Goal: Information Seeking & Learning: Learn about a topic

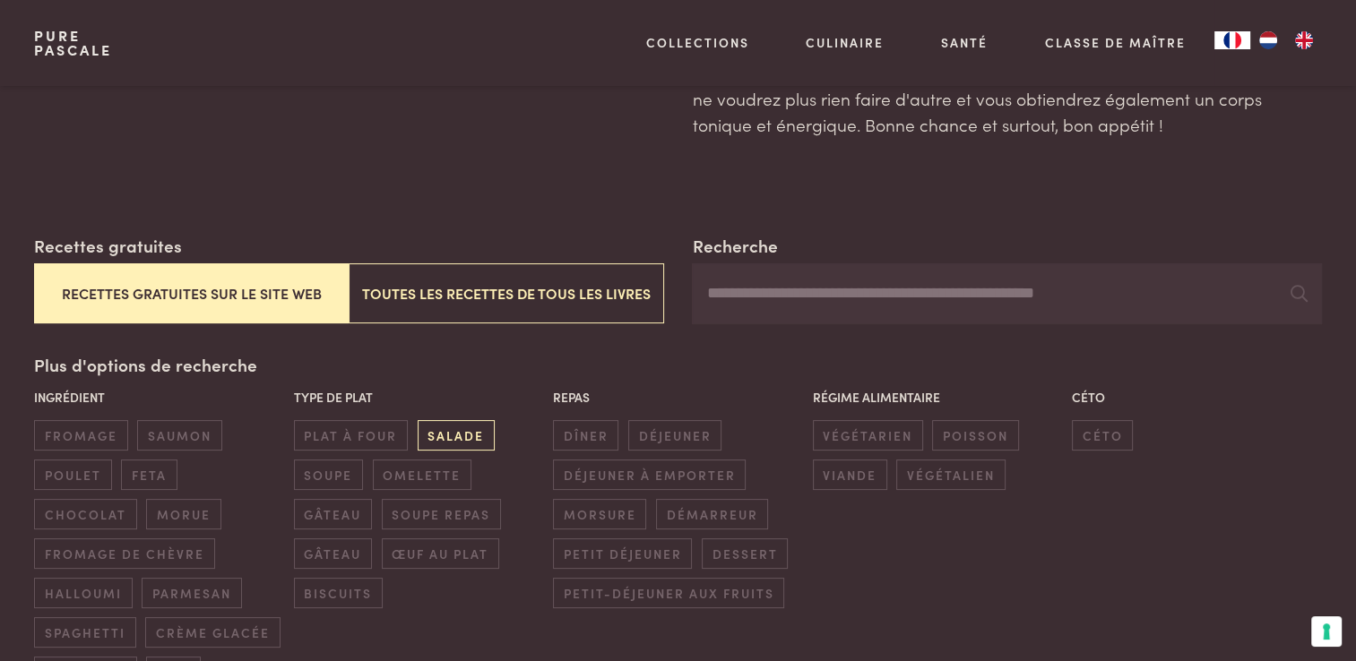
scroll to position [269, 0]
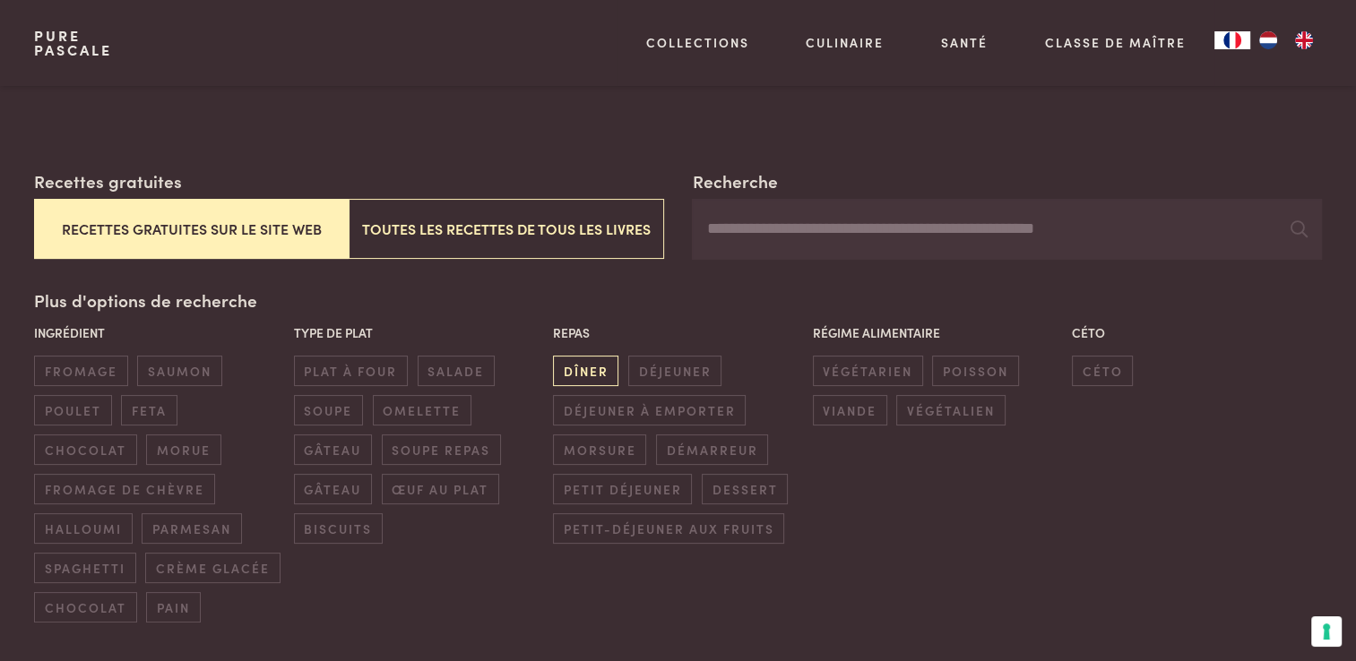
click at [593, 373] on span "dîner" at bounding box center [585, 371] width 65 height 30
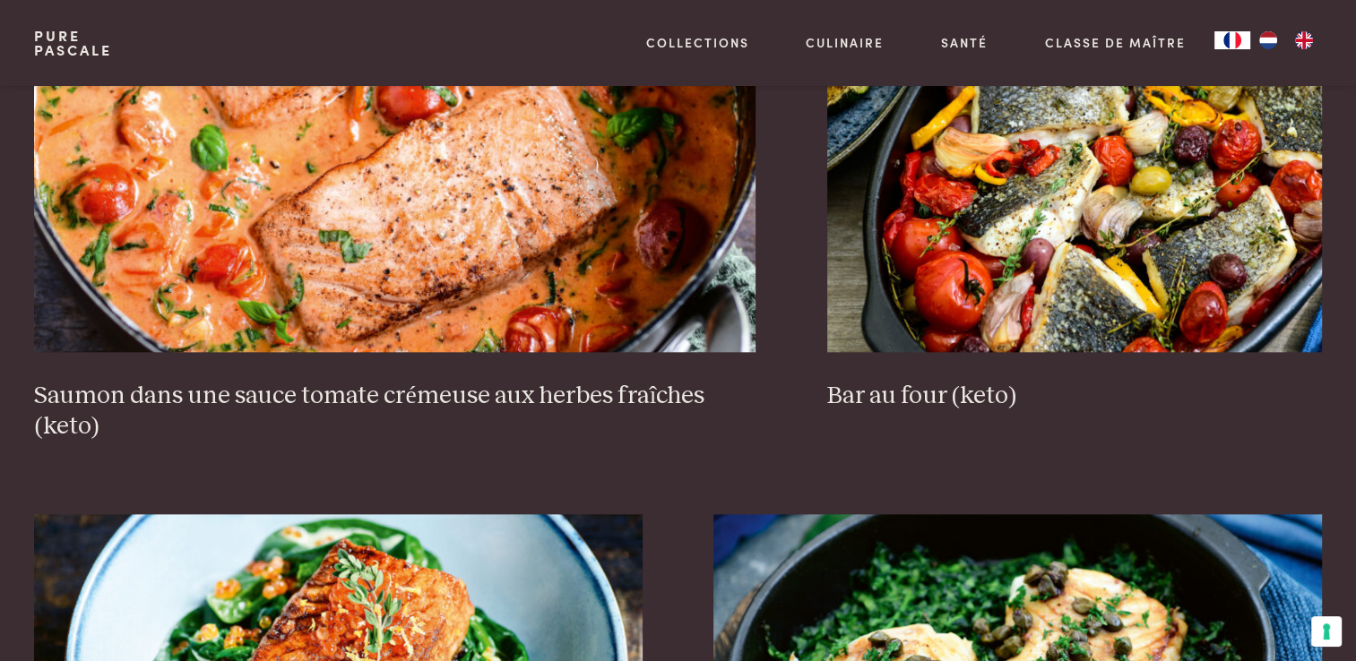
scroll to position [1960, 0]
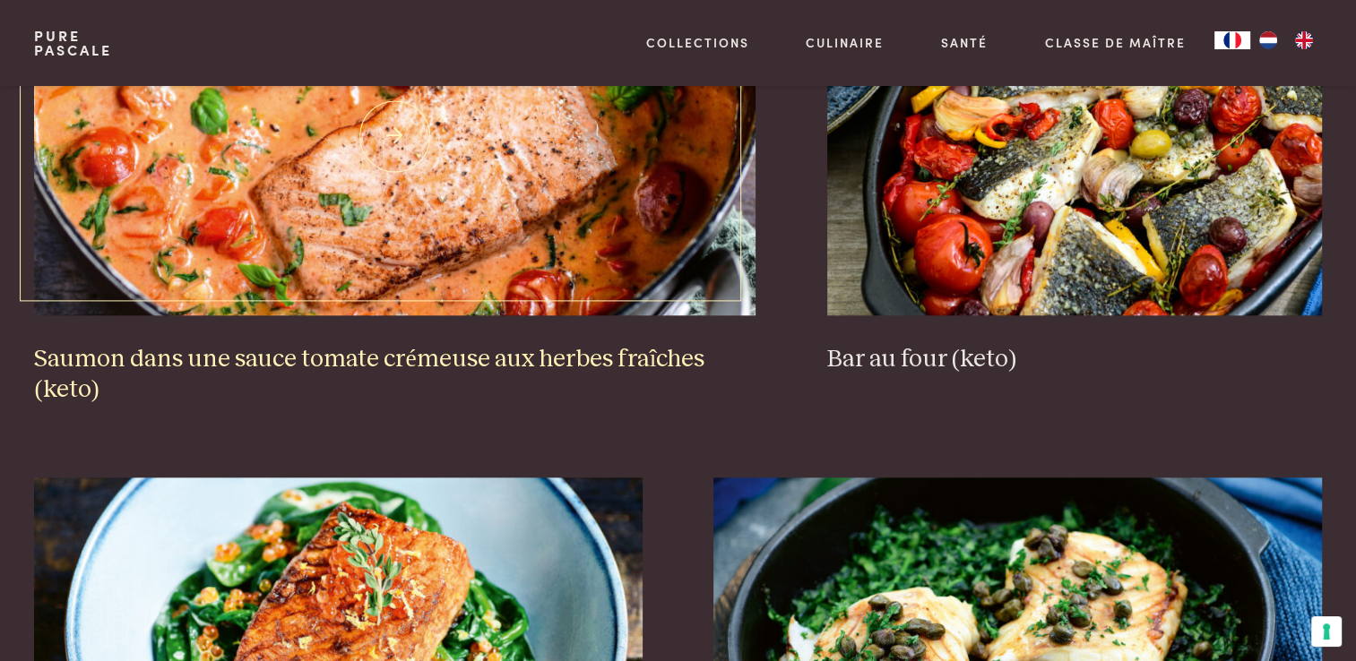
click at [473, 362] on h3 "Saumon dans une sauce tomate crémeuse aux herbes fraîches (keto)" at bounding box center [394, 375] width 721 height 62
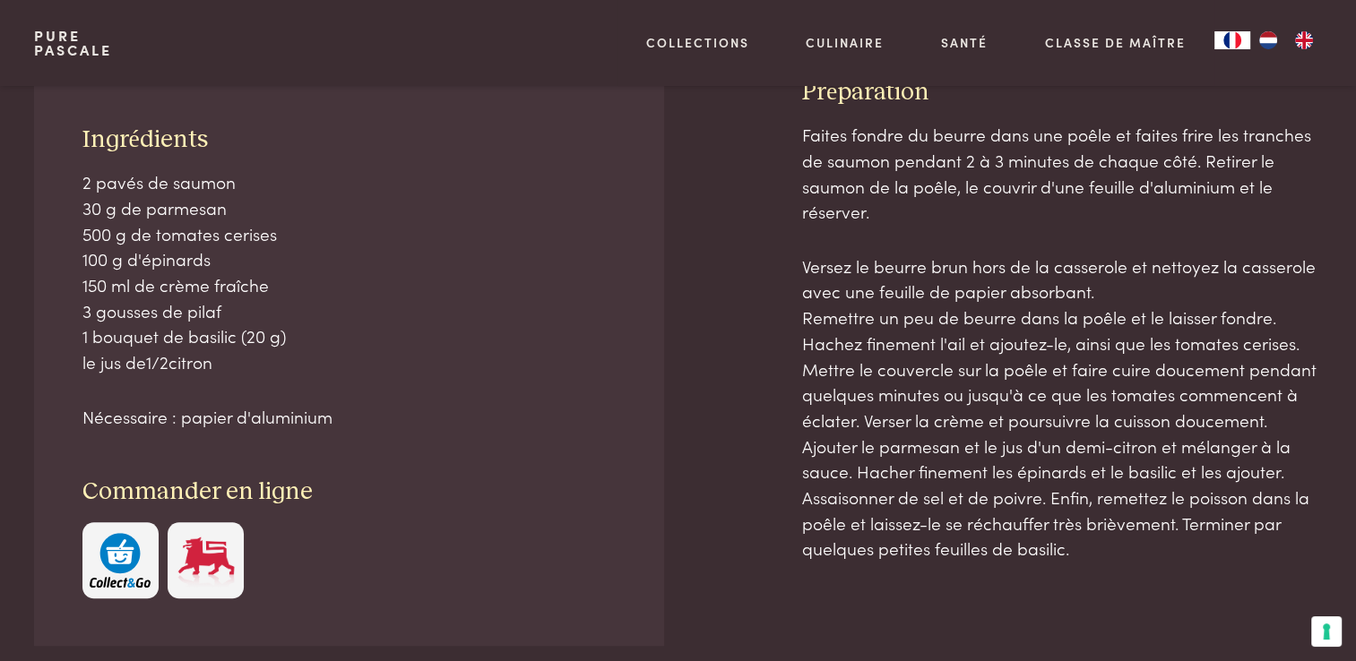
scroll to position [627, 0]
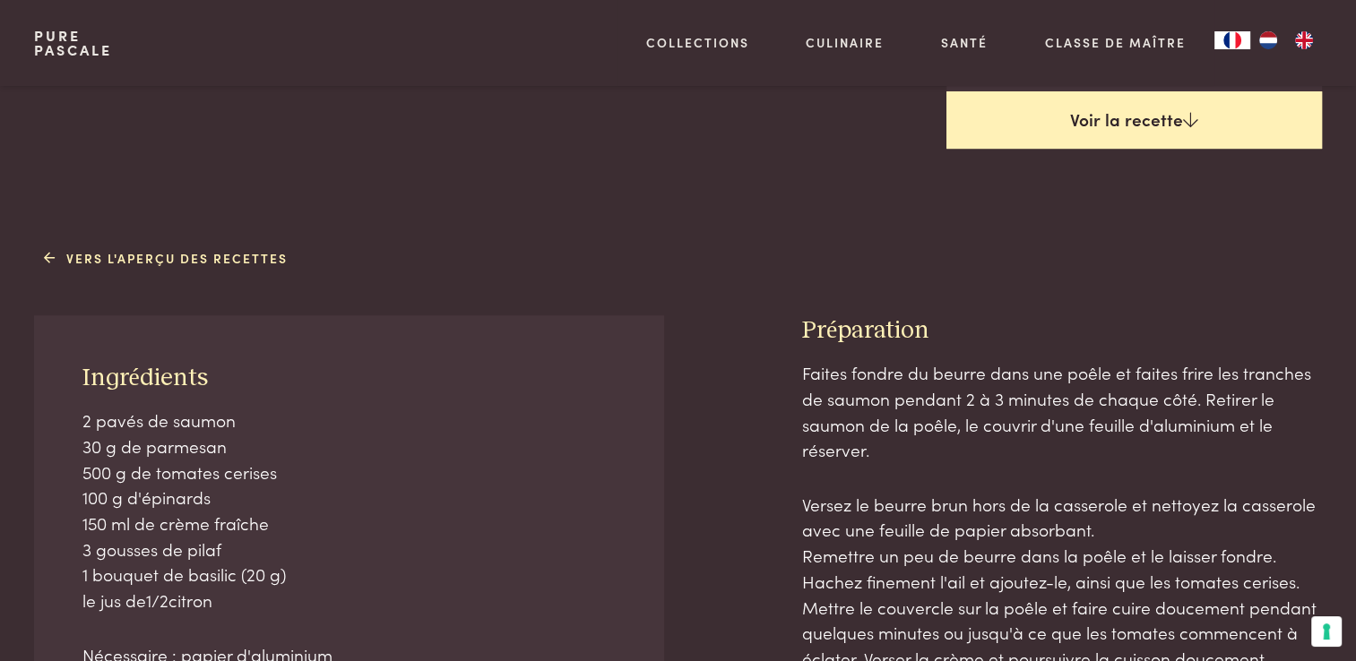
click at [1058, 124] on link "Voir la recette" at bounding box center [1133, 119] width 375 height 57
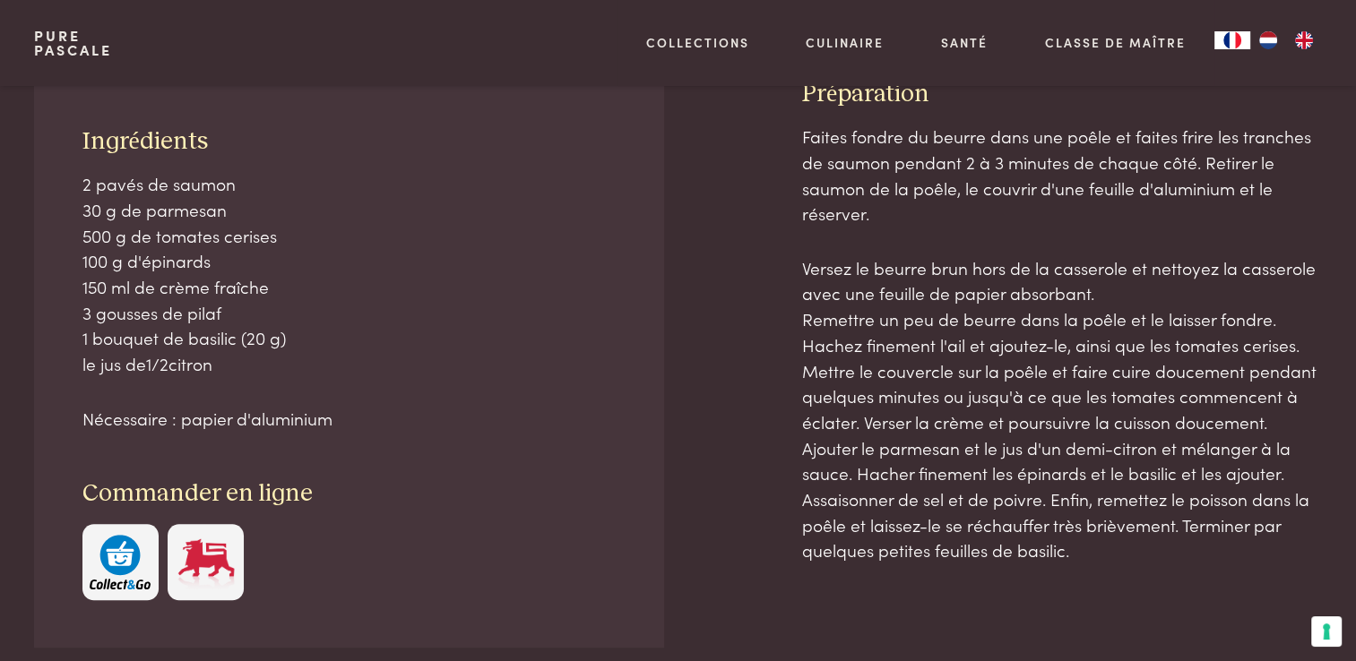
scroll to position [868, 0]
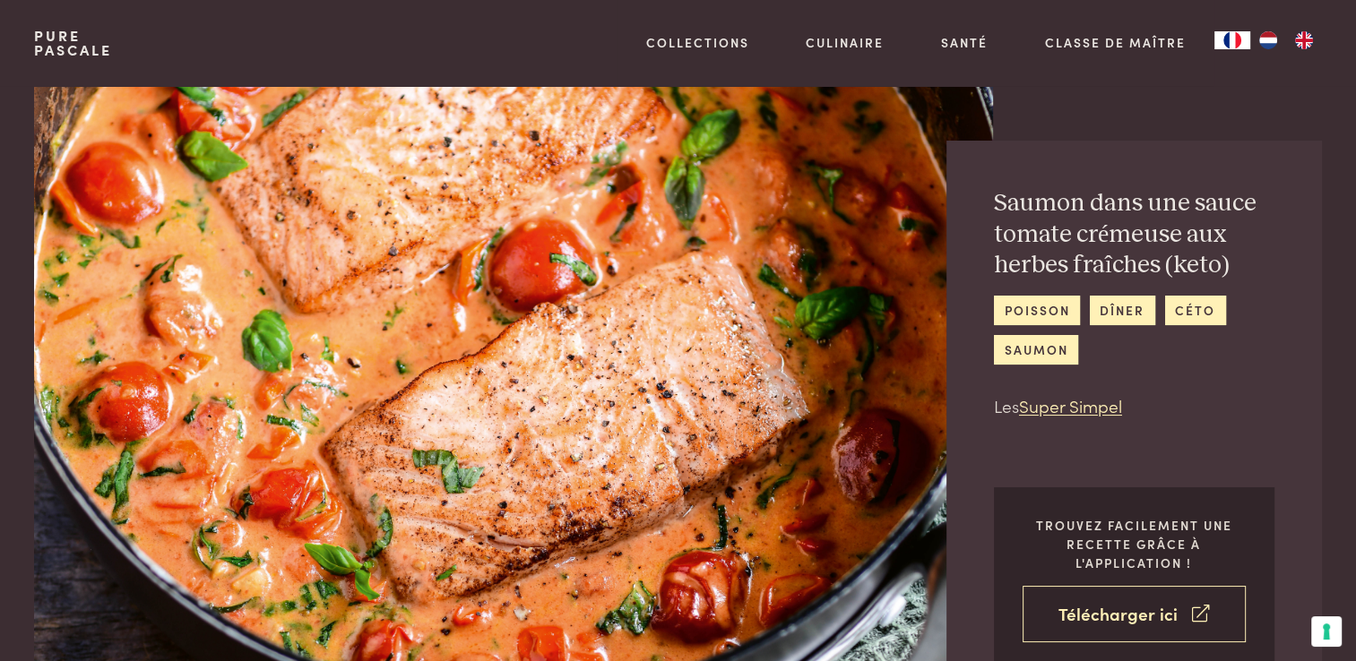
click at [1101, 621] on link "Télécharger ici" at bounding box center [1133, 614] width 223 height 56
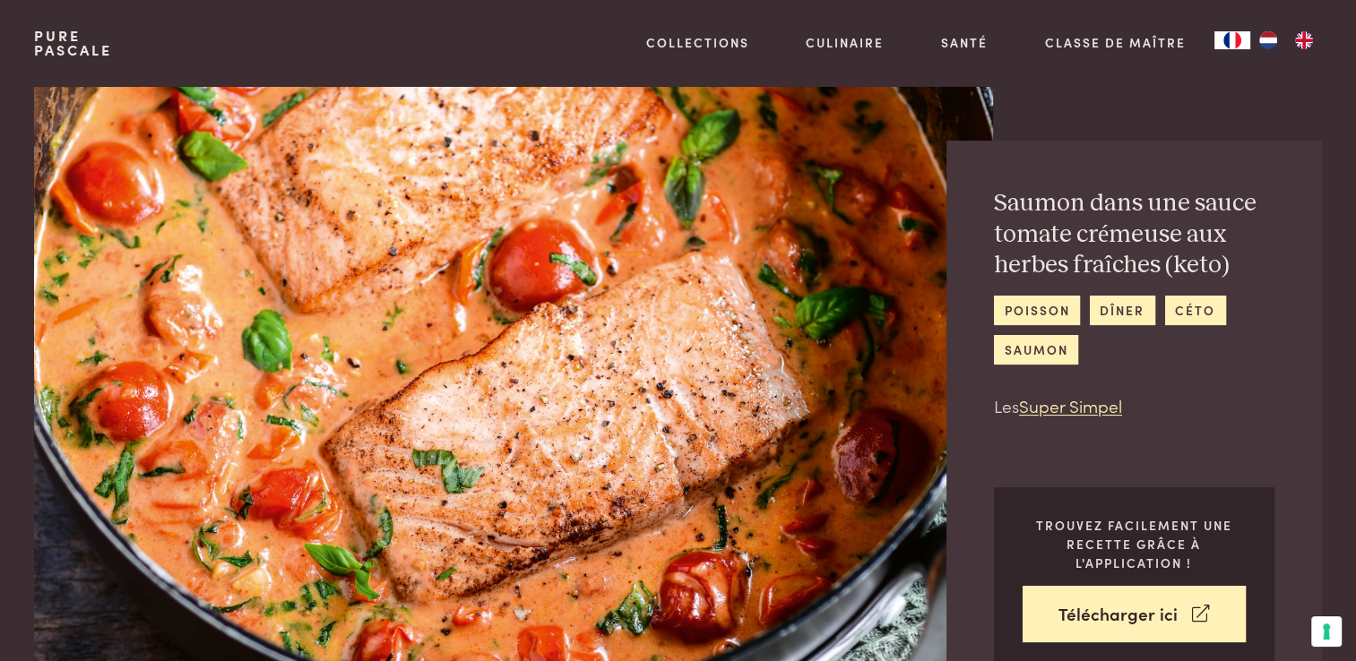
drag, startPoint x: 901, startPoint y: 191, endPoint x: 1219, endPoint y: 159, distance: 319.7
click at [1220, 159] on div "Saumon dans une sauce tomate crémeuse aux herbes fraîches (keto) poisson dîner …" at bounding box center [1133, 430] width 375 height 578
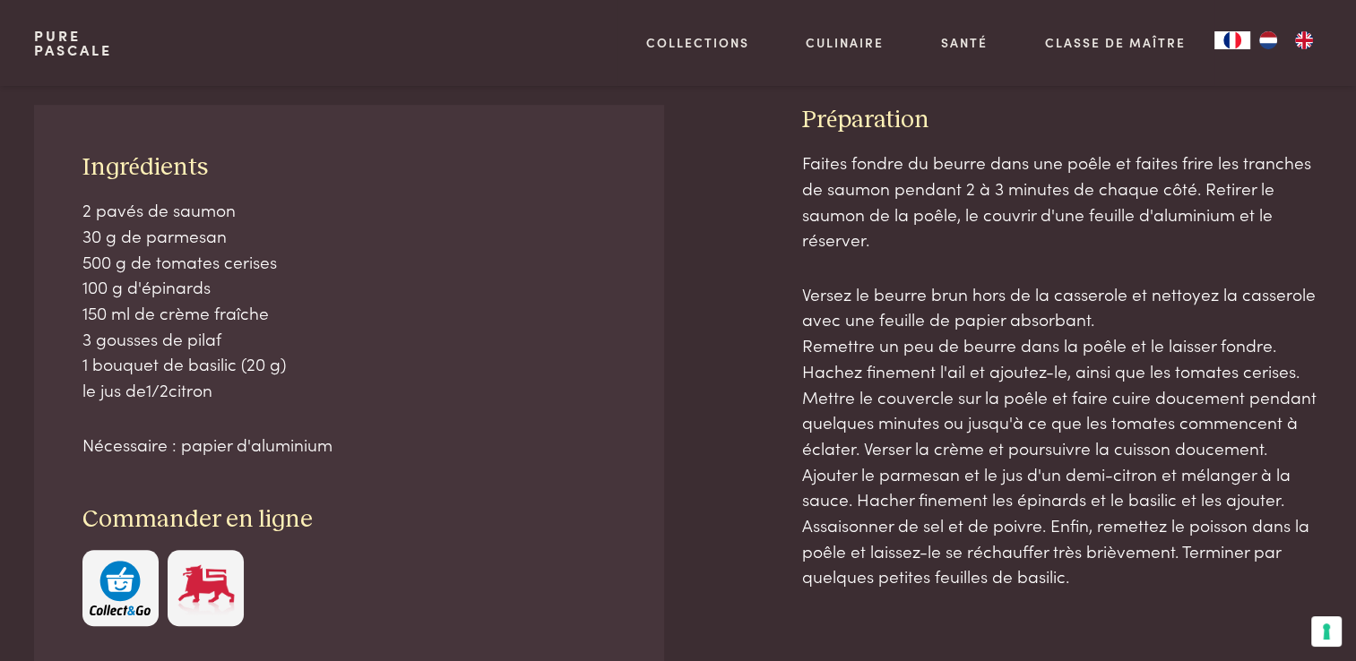
scroll to position [717, 0]
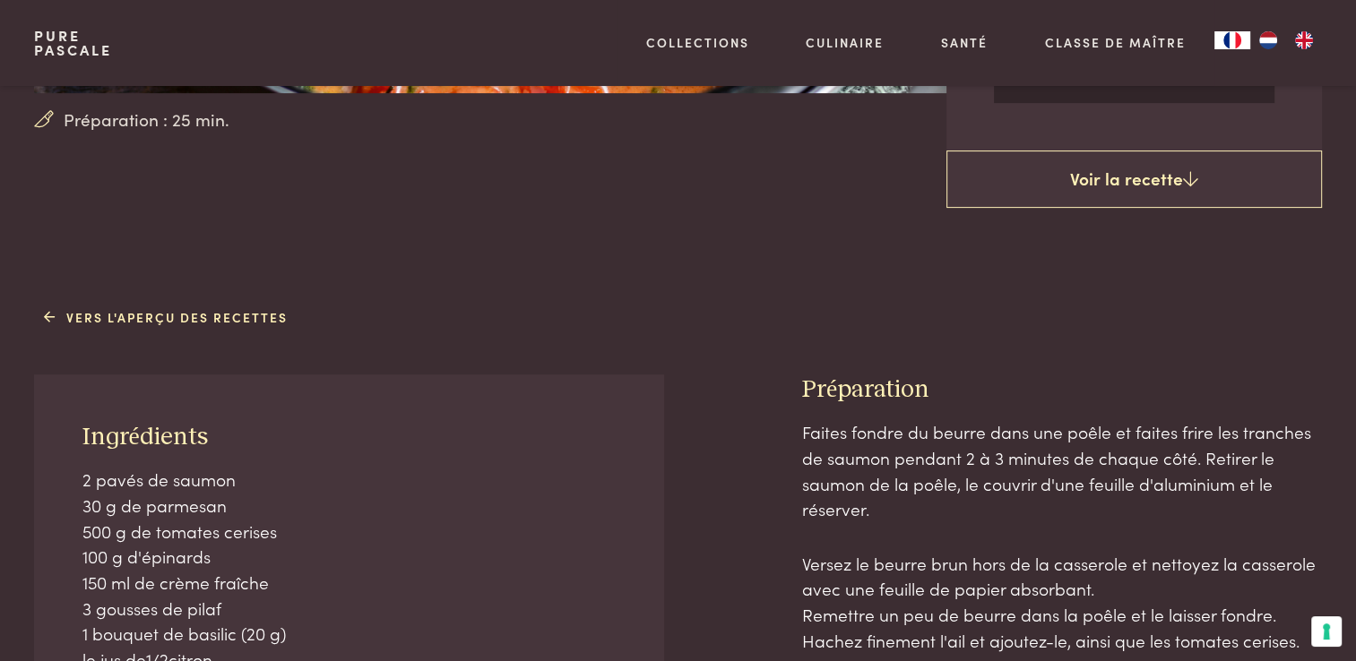
scroll to position [717, 0]
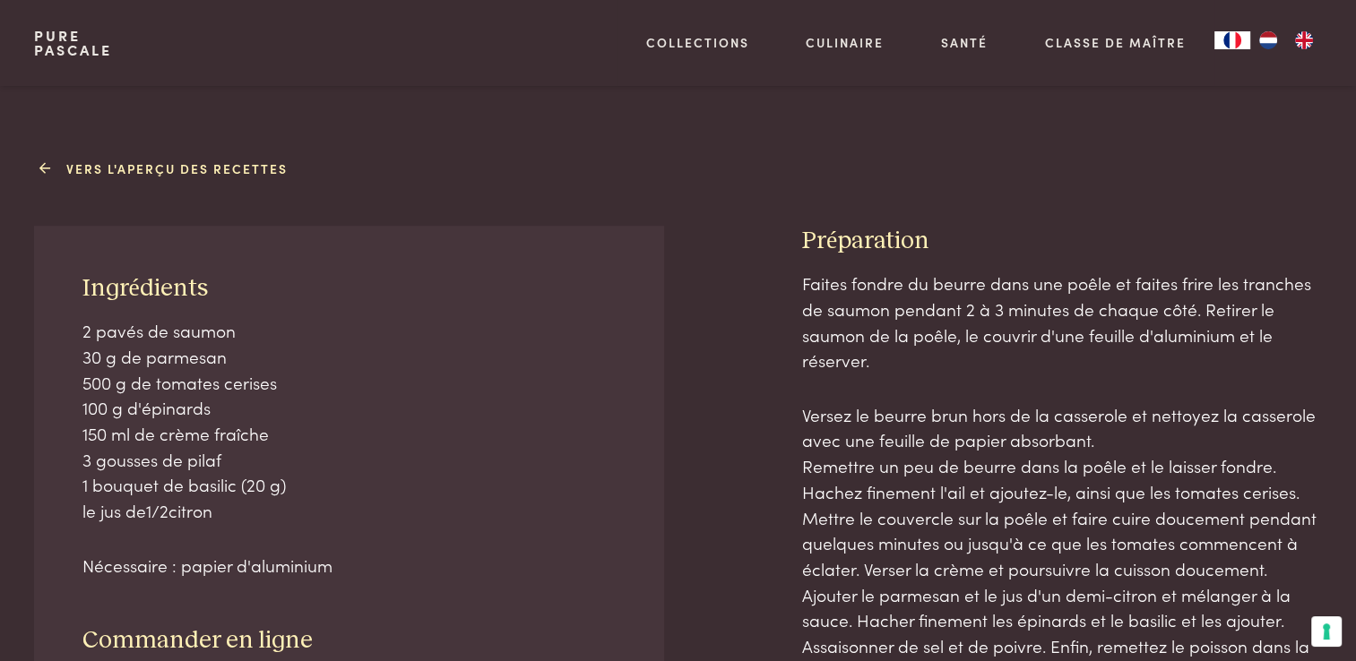
click at [116, 166] on link "Vers l'aperçu des recettes" at bounding box center [166, 168] width 244 height 19
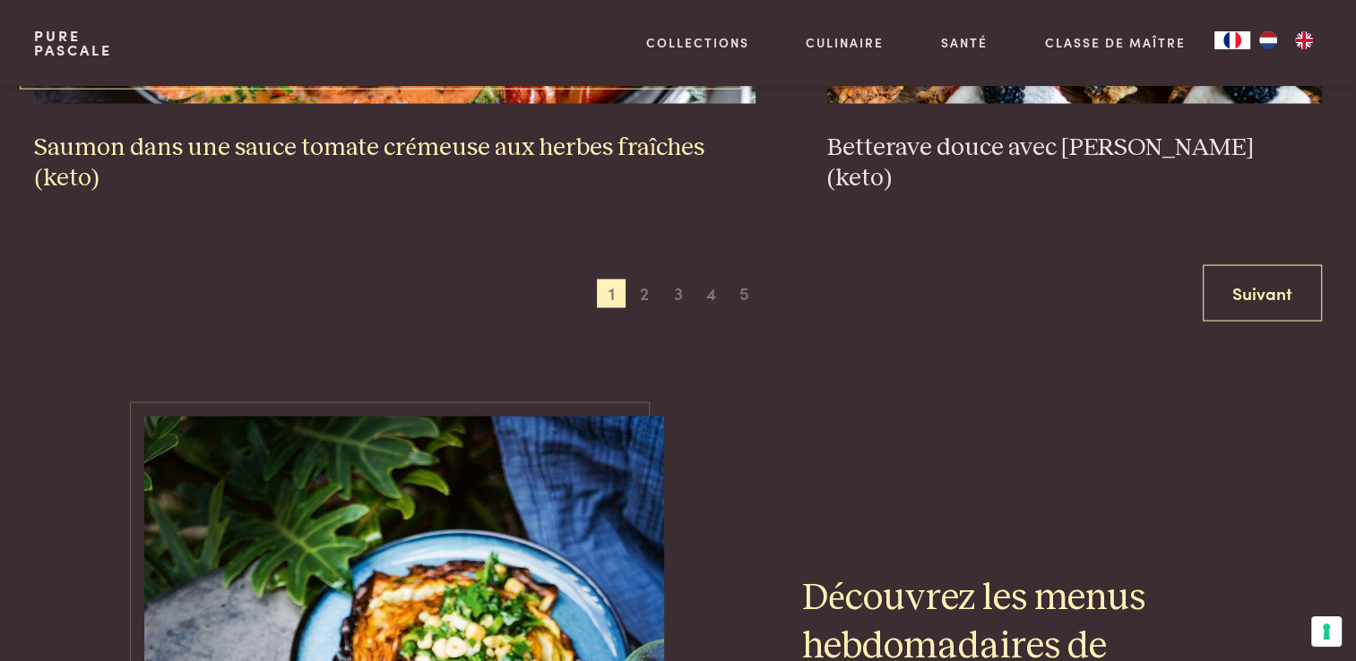
scroll to position [3673, 0]
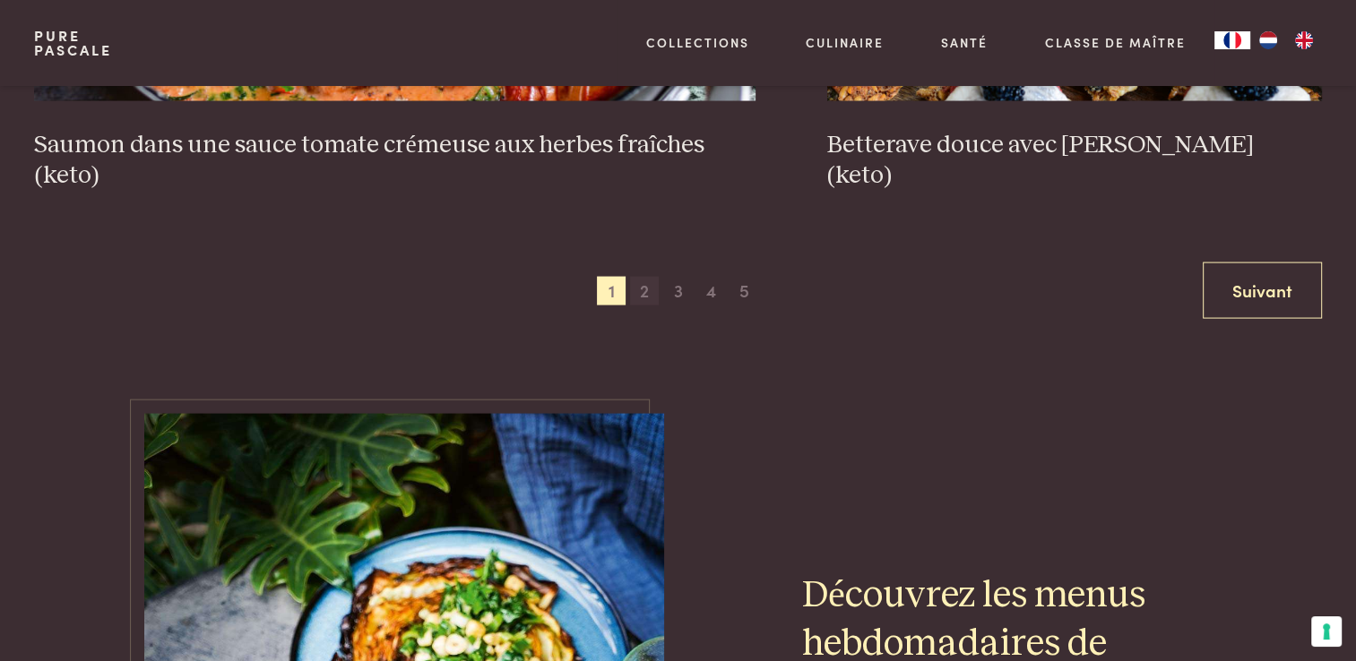
click at [642, 296] on span "2" at bounding box center [644, 291] width 29 height 29
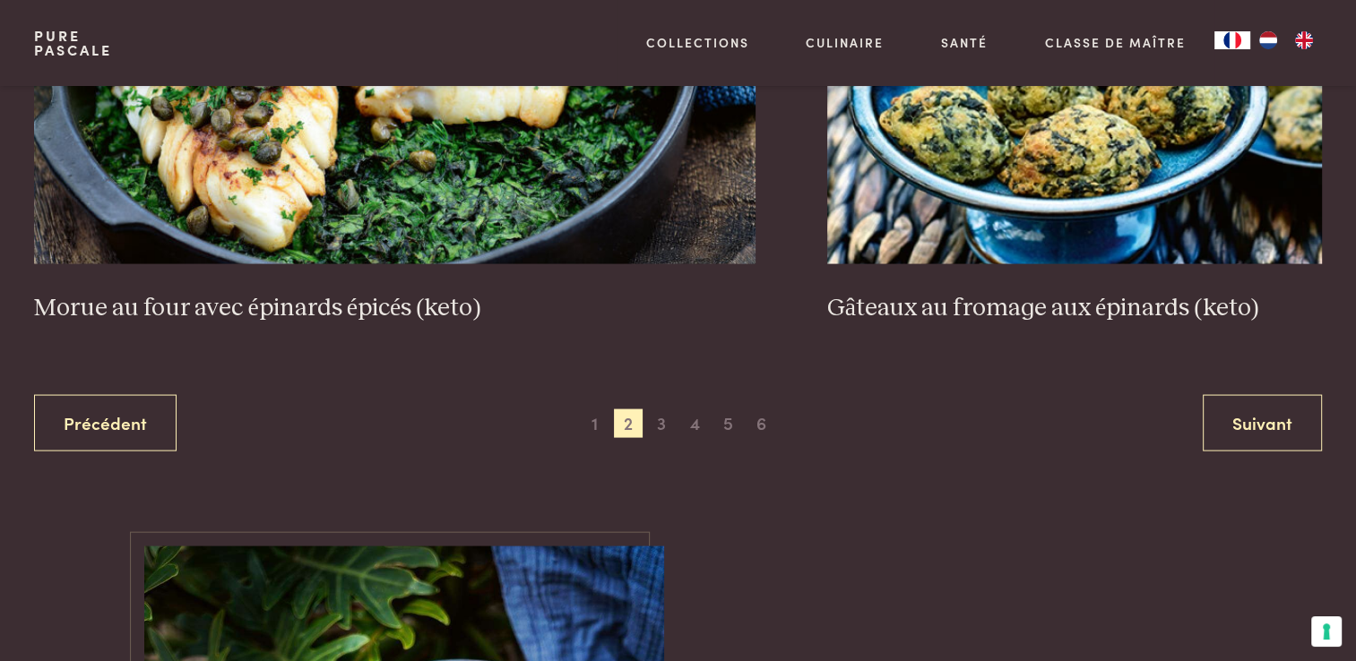
scroll to position [3573, 0]
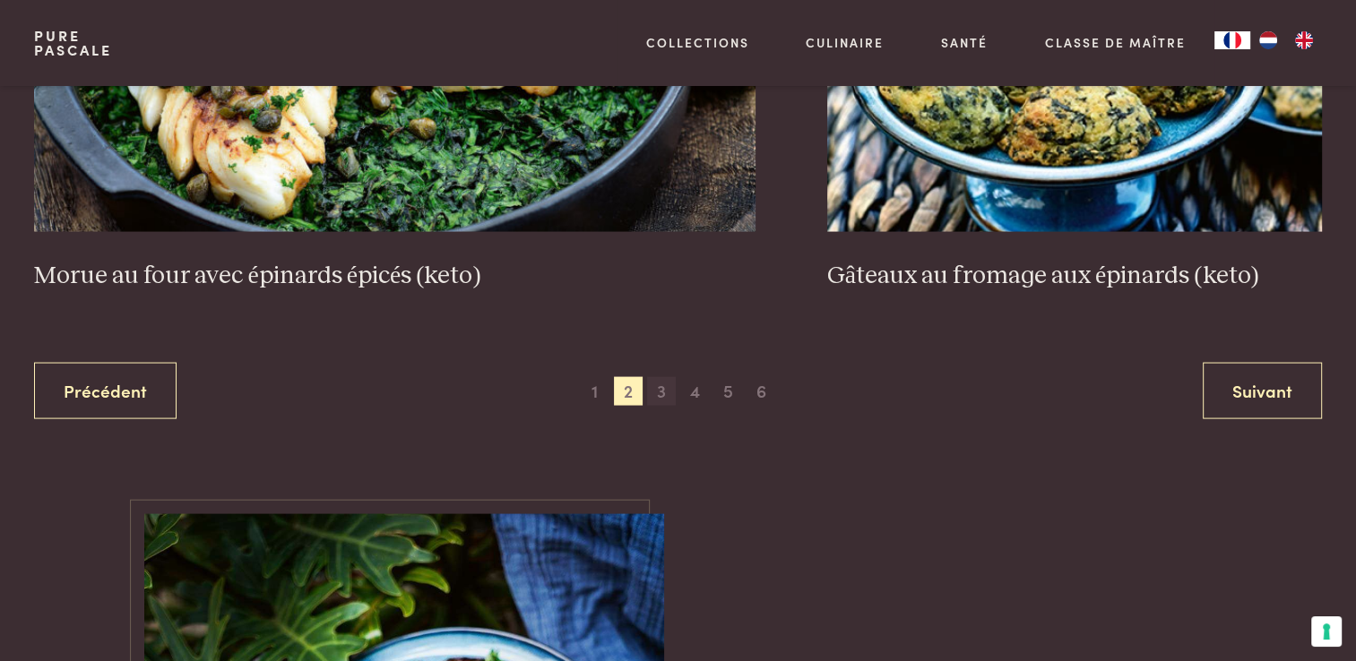
click at [658, 388] on span "3" at bounding box center [661, 391] width 29 height 29
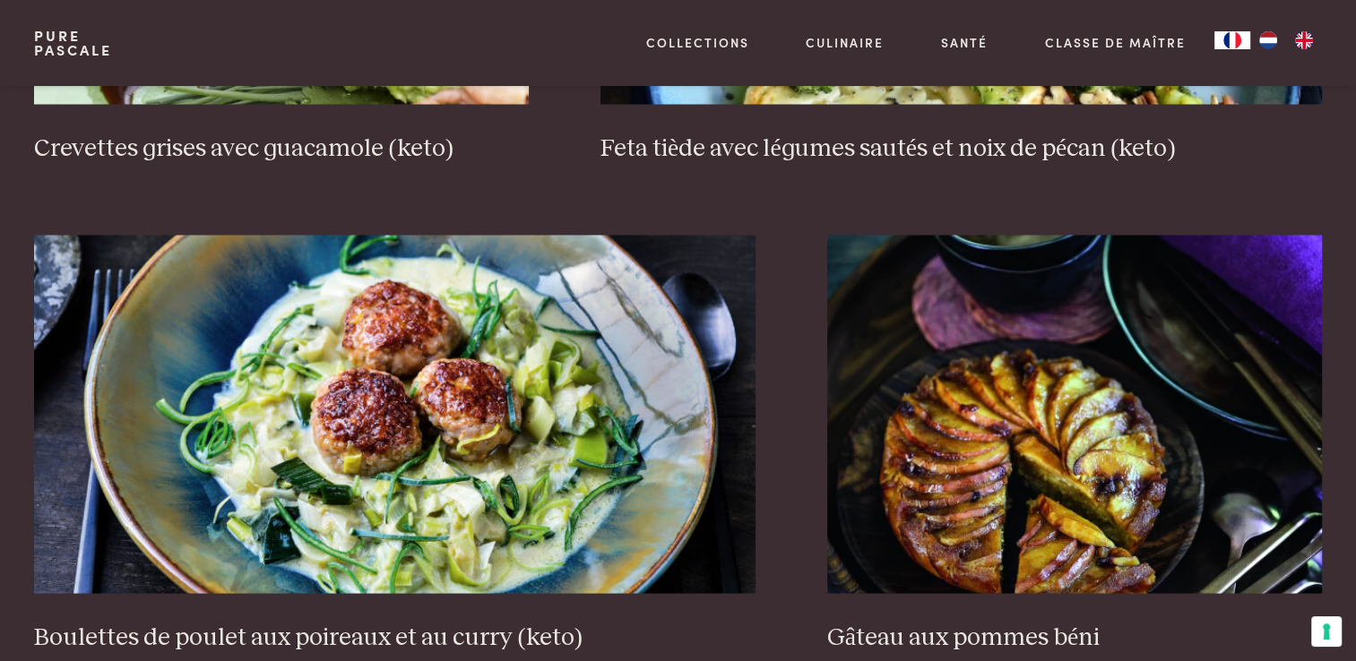
scroll to position [3394, 0]
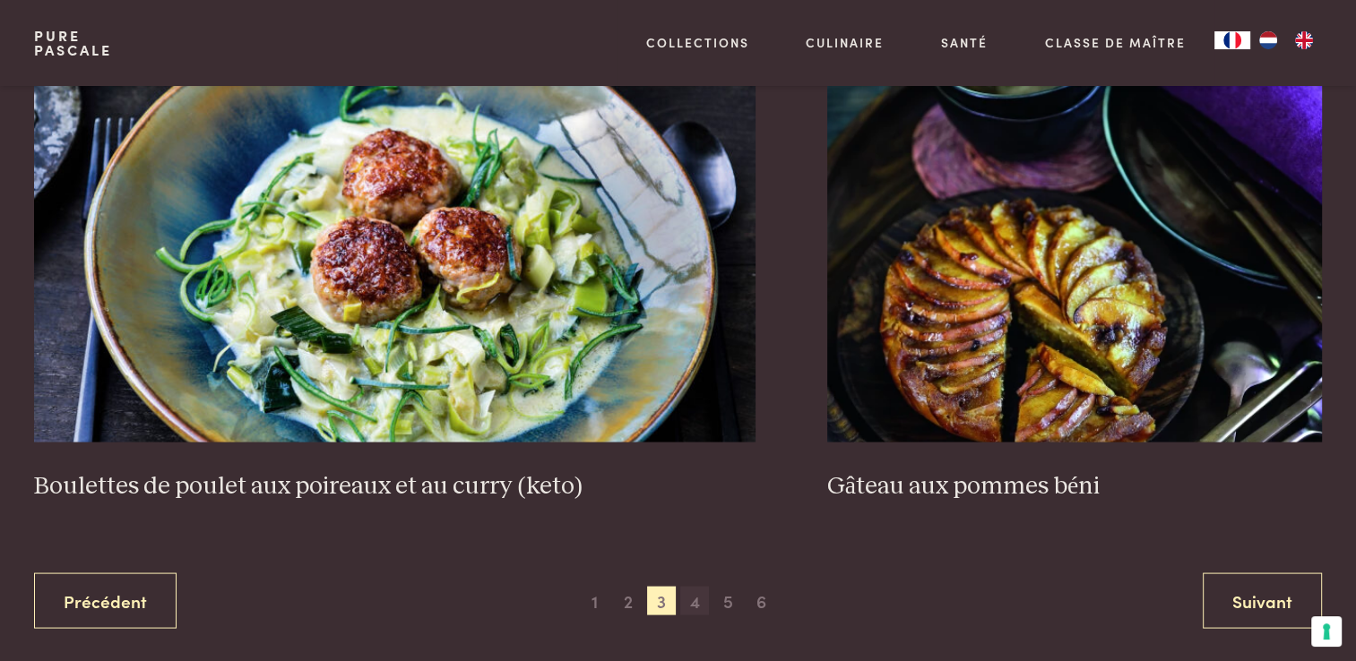
click at [689, 600] on span "4" at bounding box center [694, 601] width 29 height 29
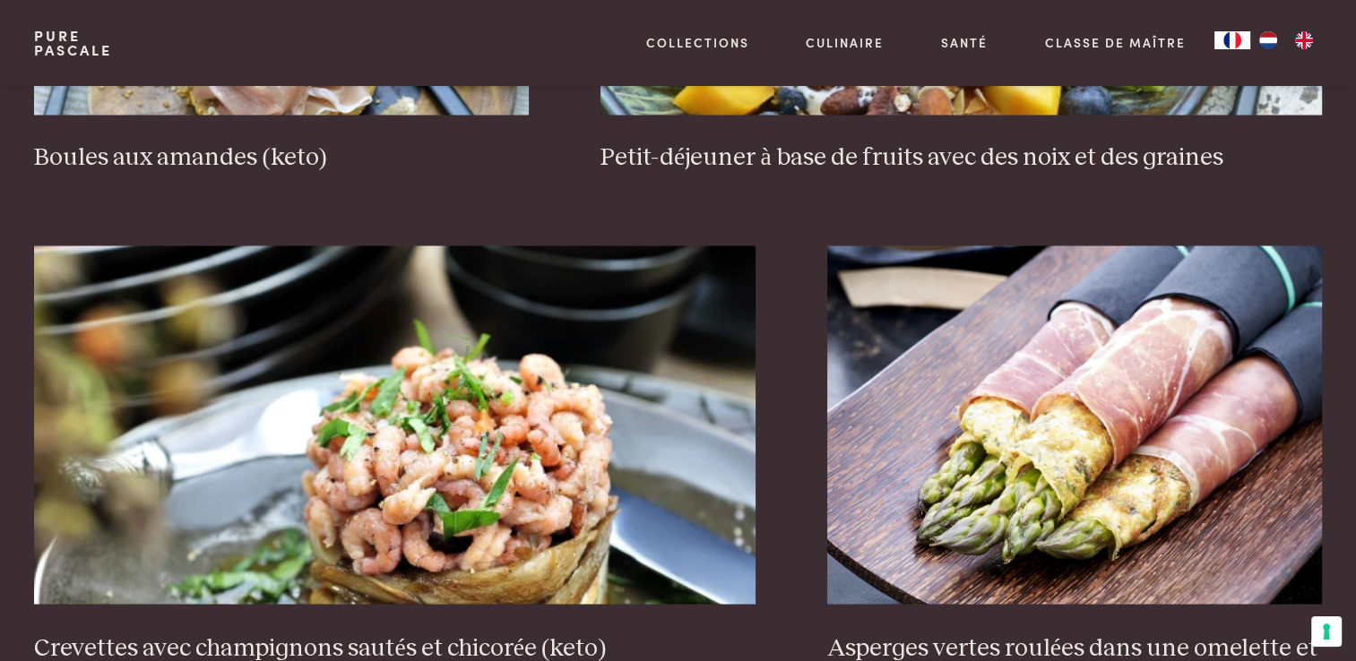
scroll to position [3394, 0]
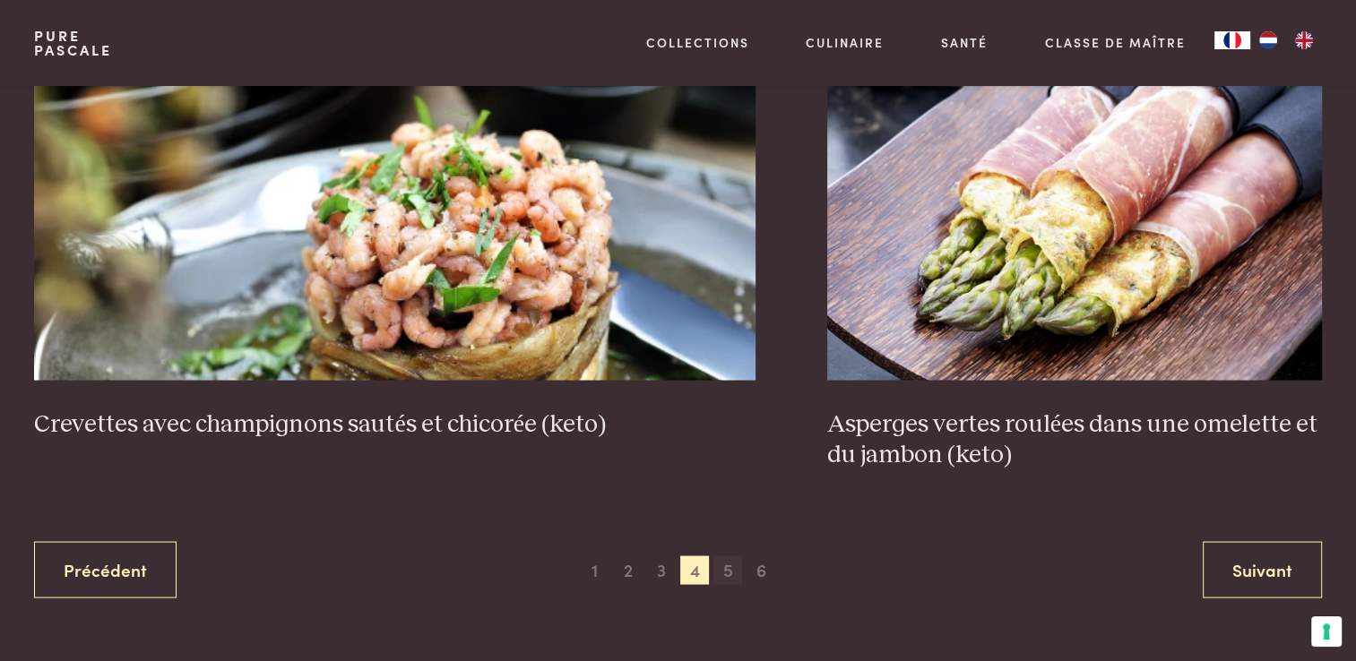
click at [732, 573] on span "5" at bounding box center [727, 570] width 29 height 29
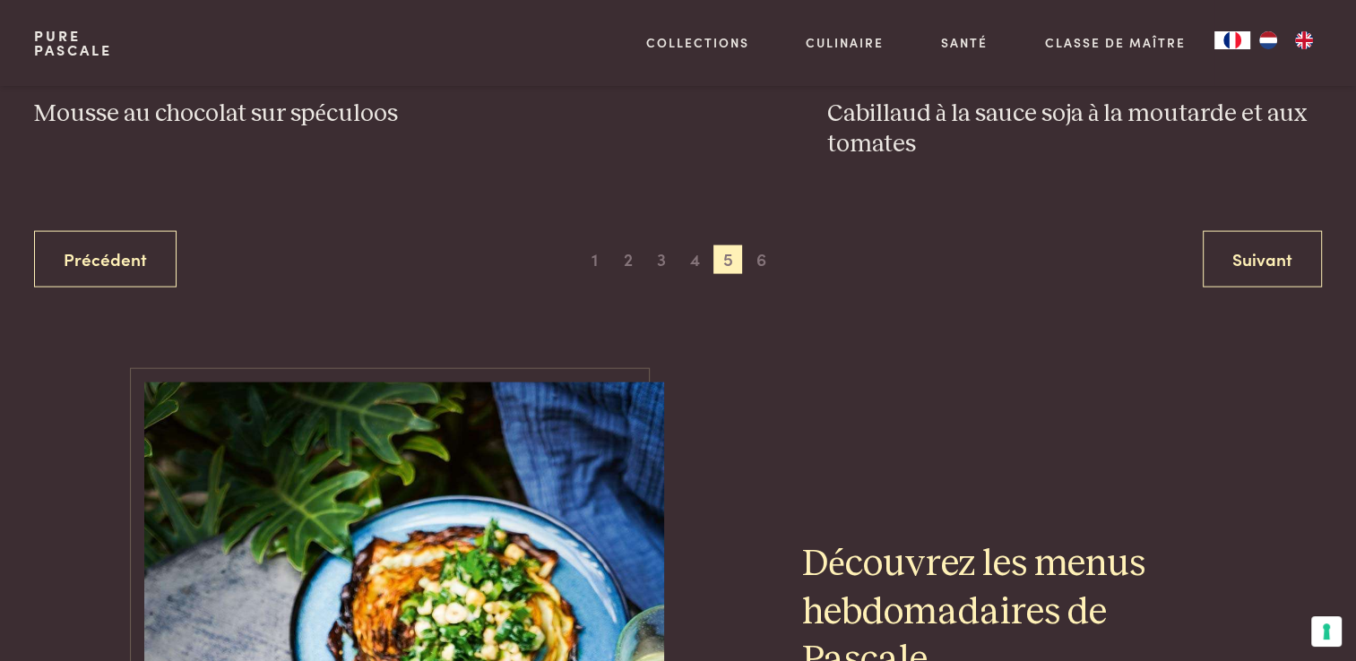
scroll to position [3663, 0]
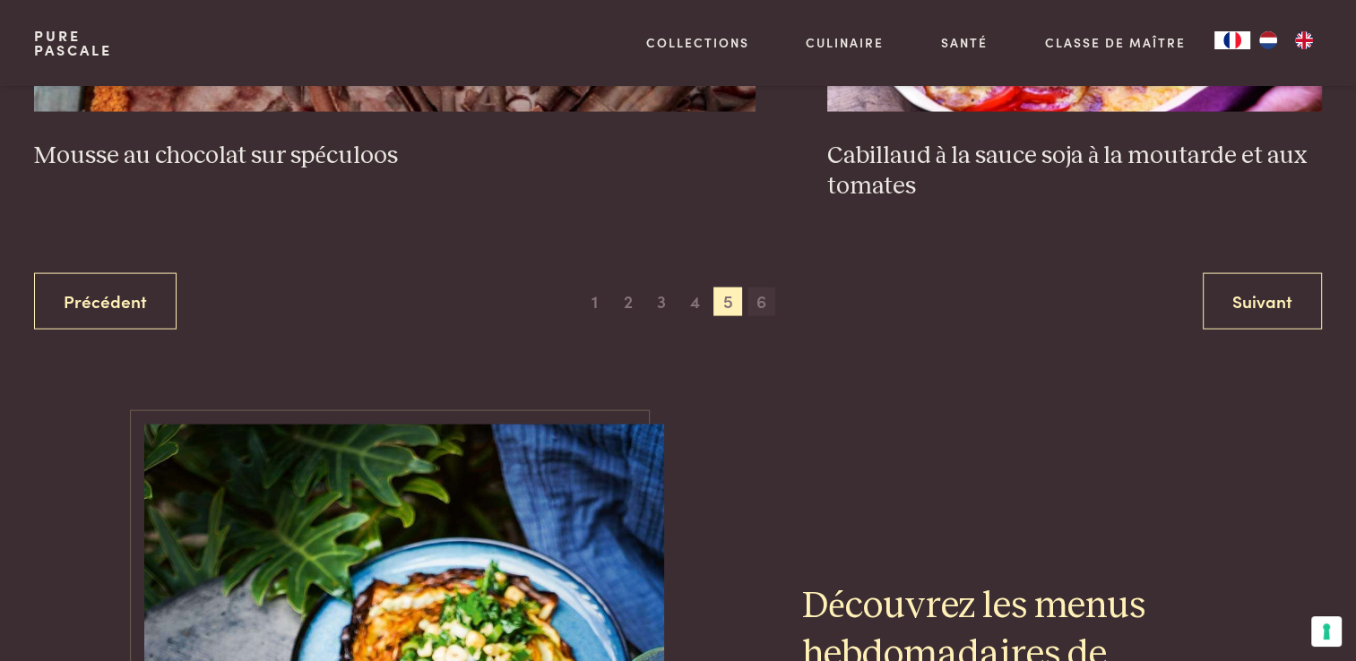
click at [767, 303] on span "6" at bounding box center [761, 302] width 29 height 29
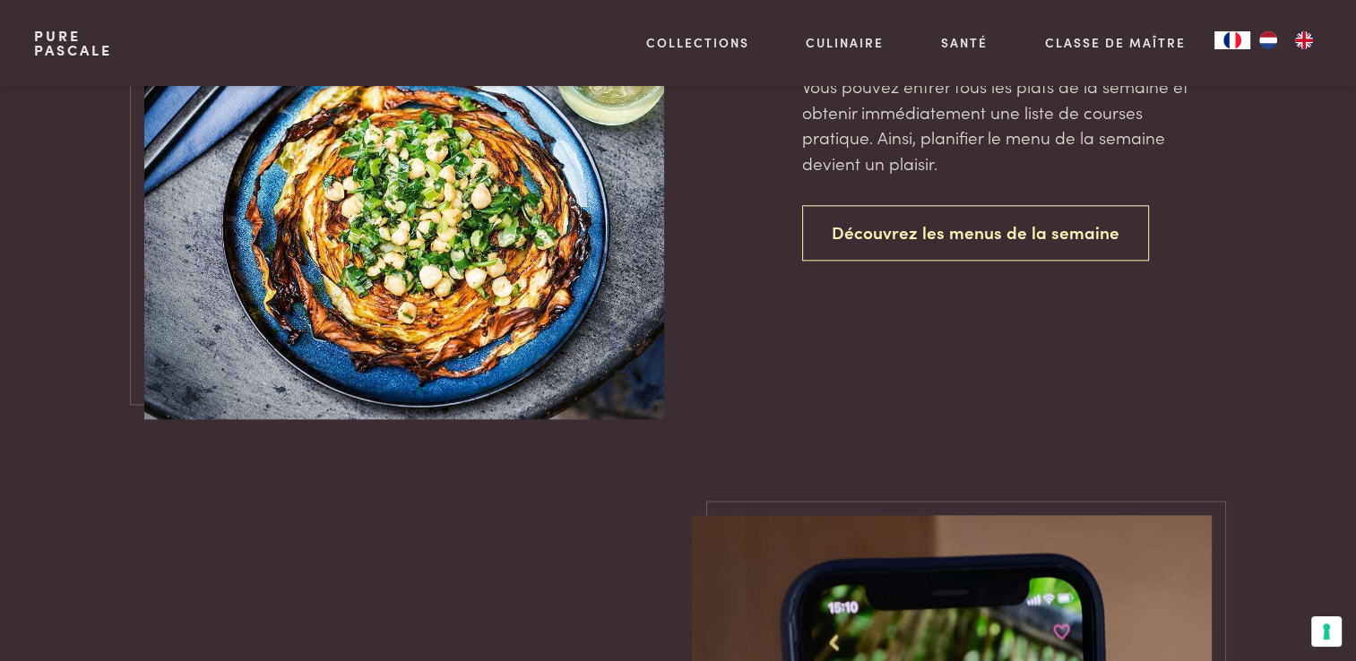
scroll to position [1960, 0]
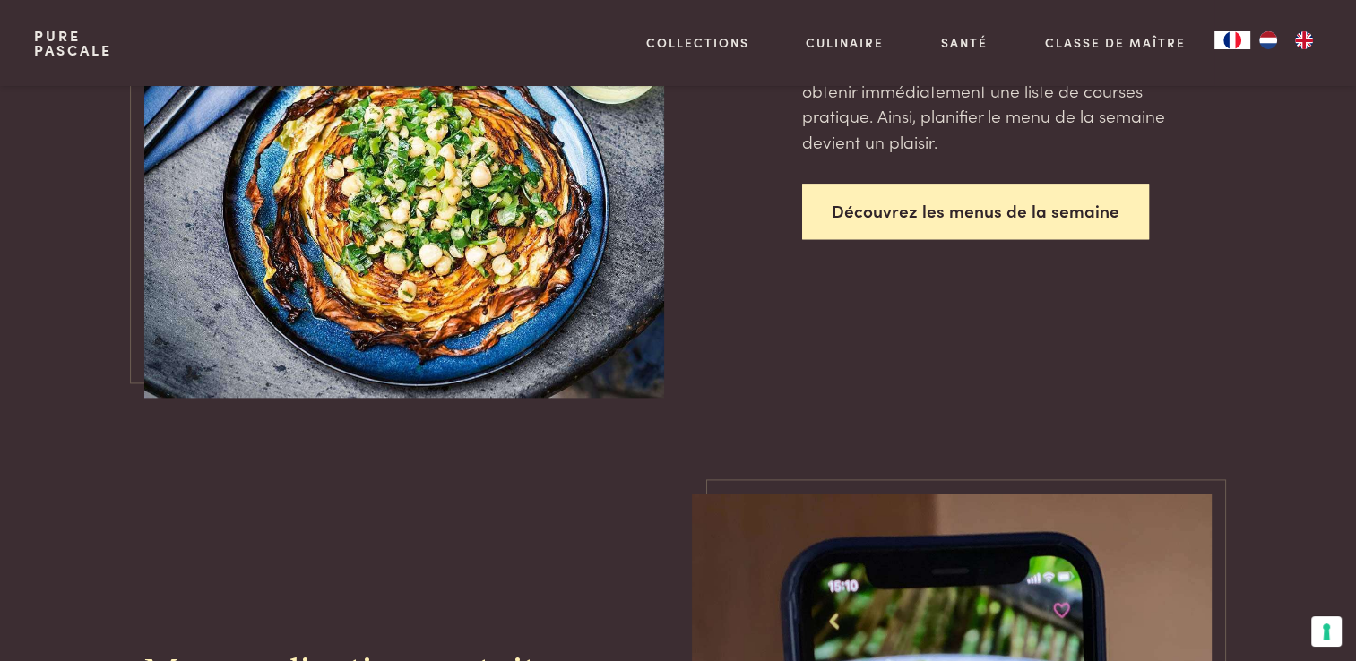
click at [932, 228] on link "Découvrez les menus de la semaine" at bounding box center [975, 212] width 347 height 56
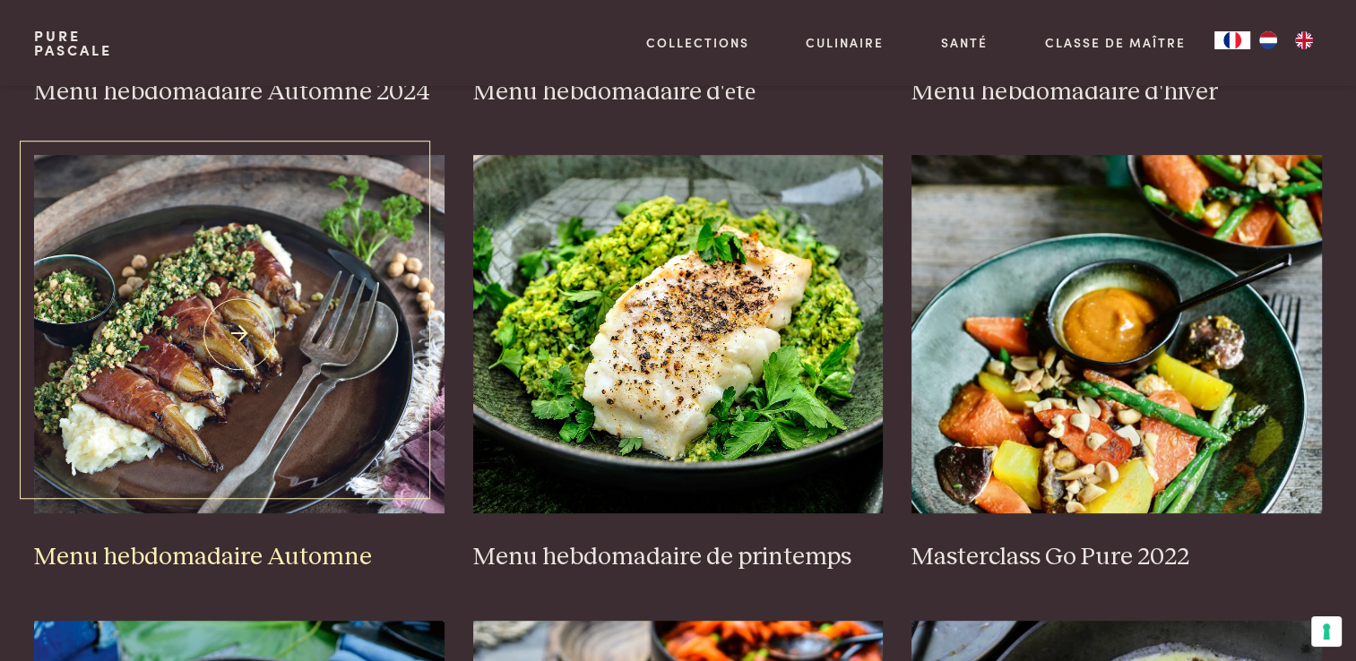
scroll to position [806, 0]
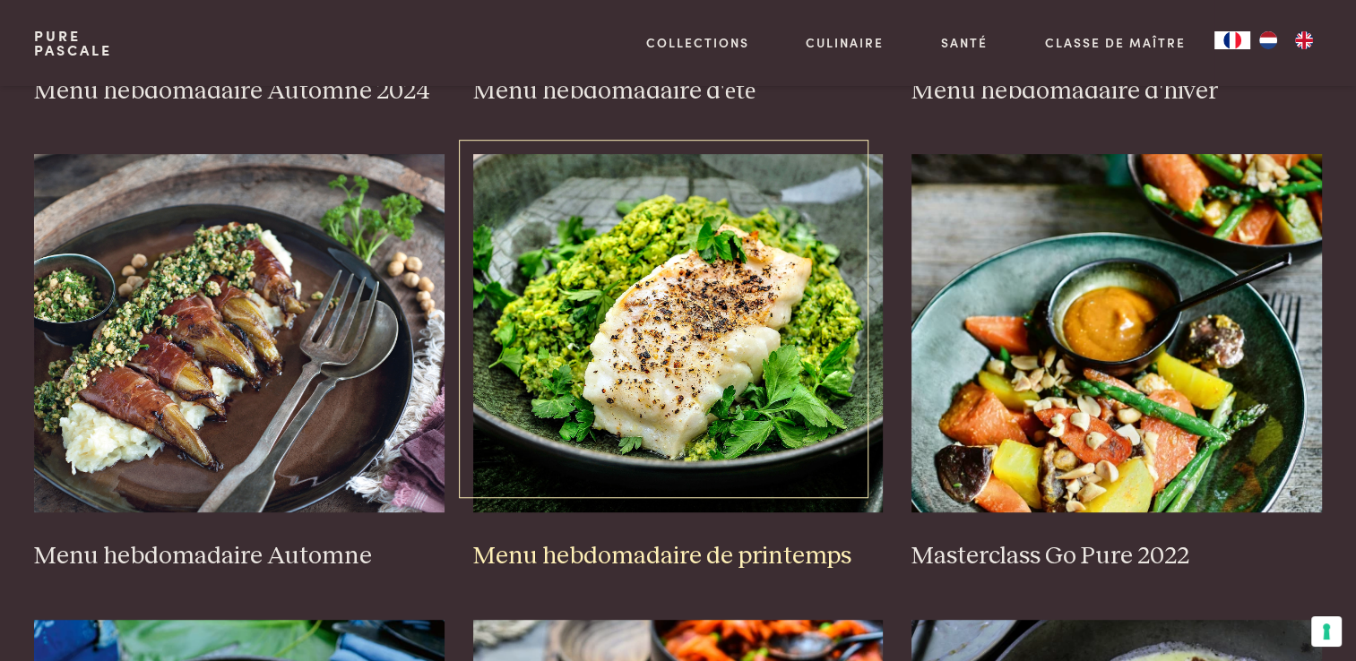
click at [683, 387] on img at bounding box center [678, 333] width 410 height 358
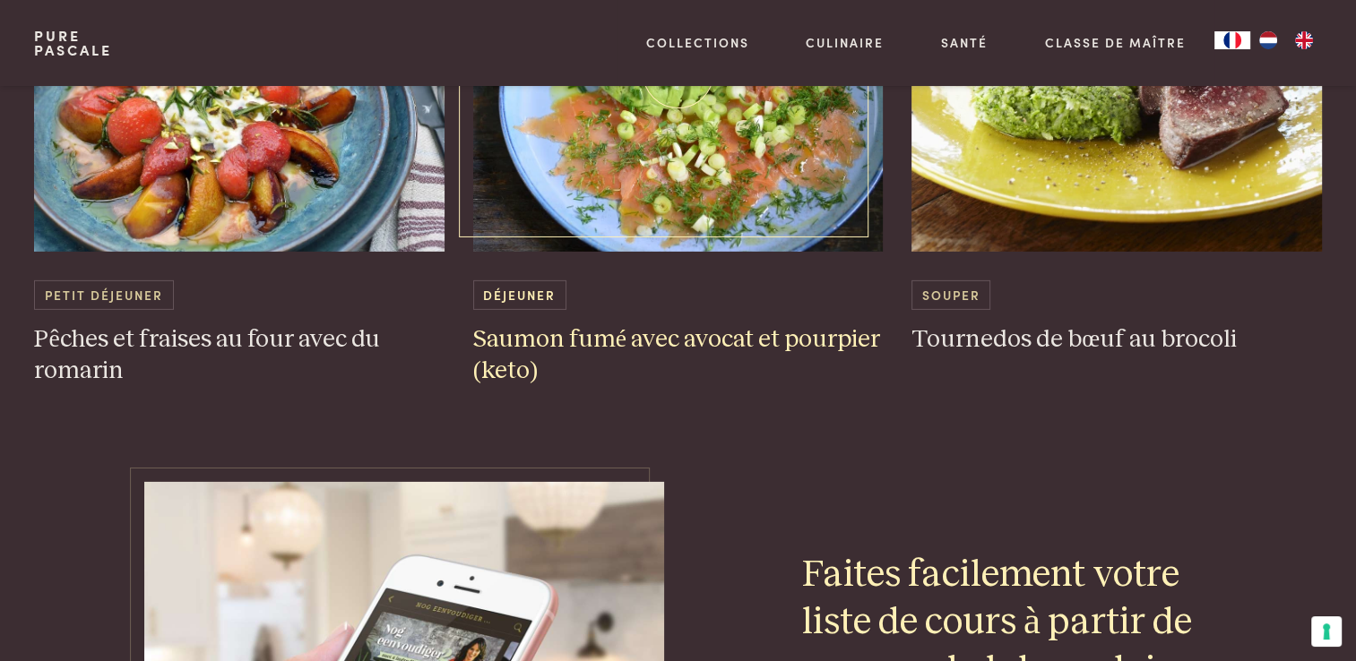
scroll to position [5644, 0]
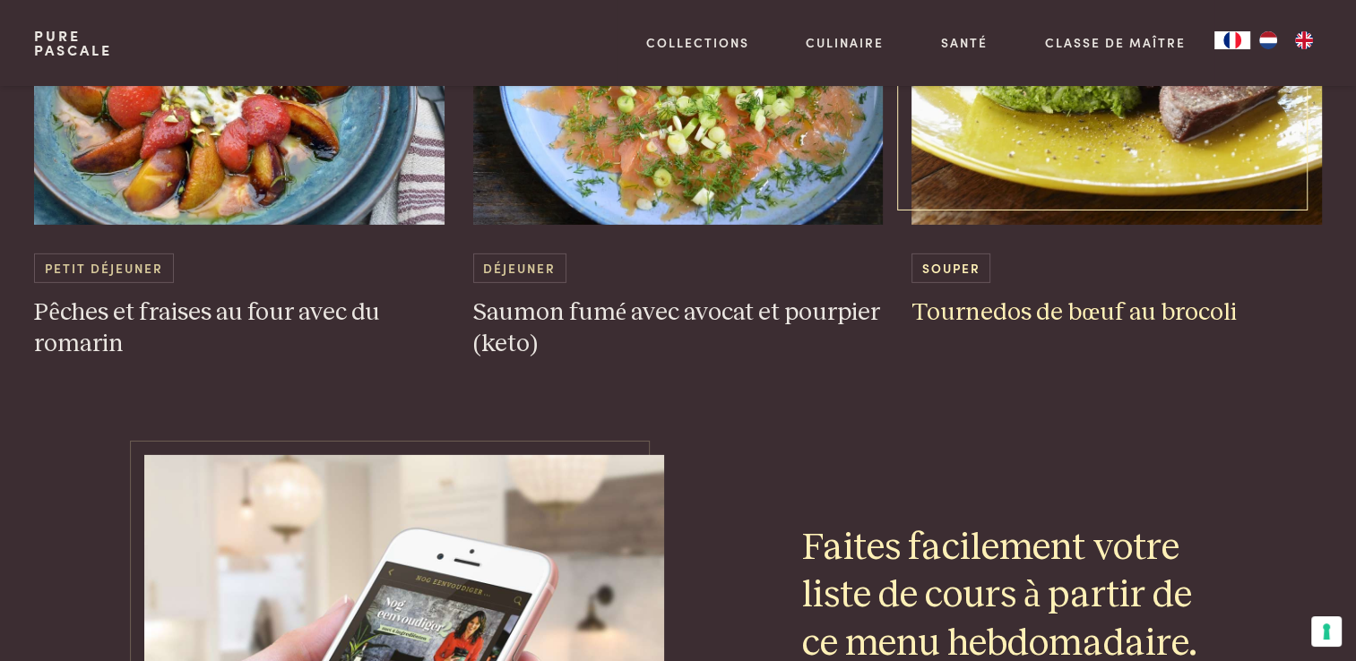
click at [953, 271] on span "Souper" at bounding box center [950, 269] width 79 height 30
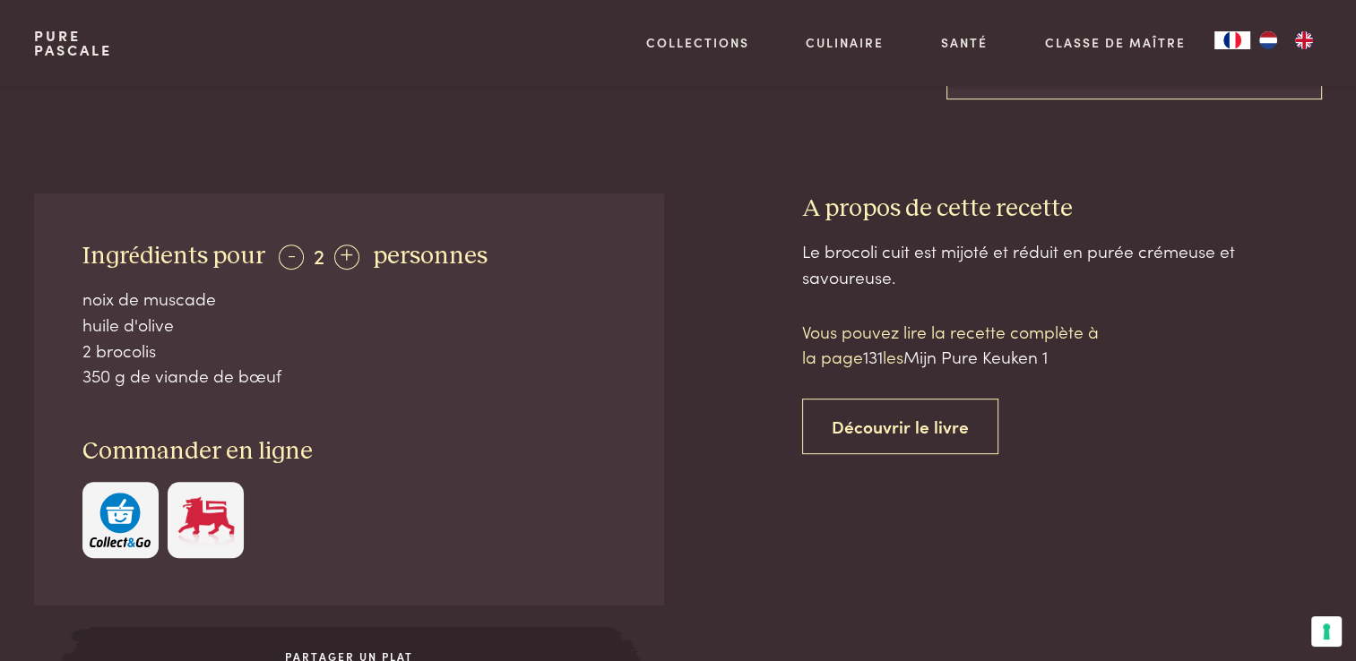
scroll to position [627, 0]
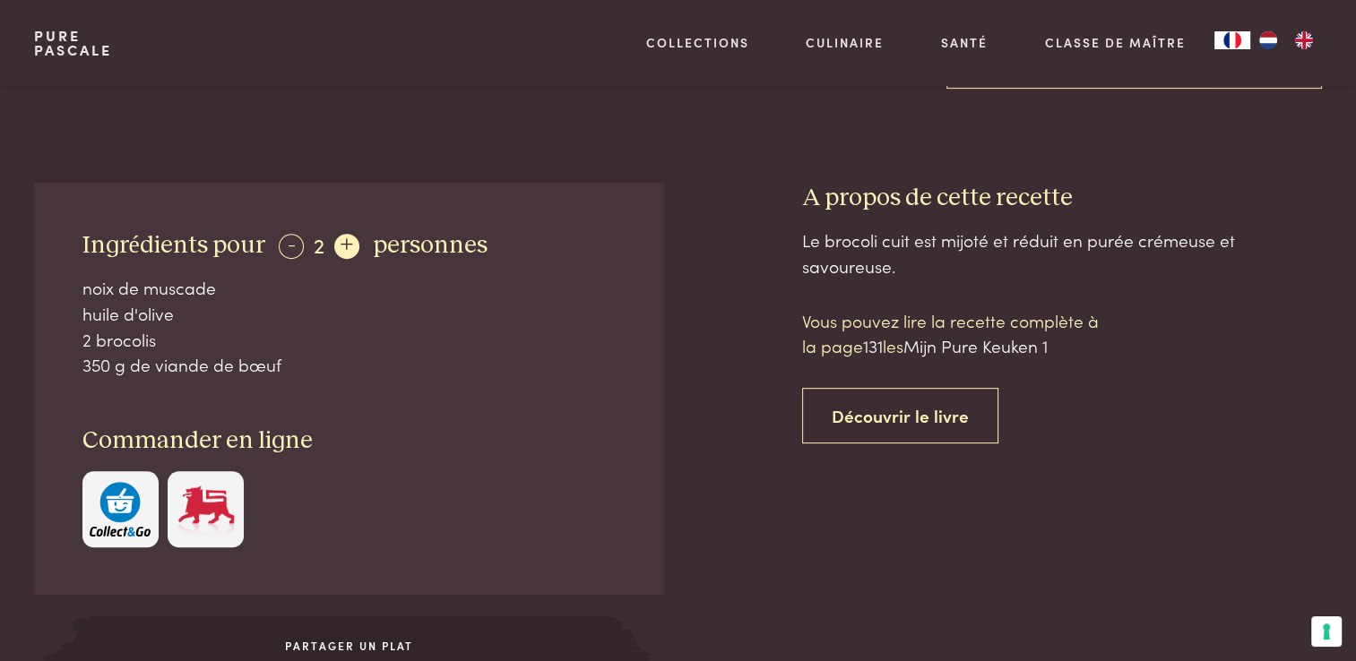
click at [340, 239] on div "+" at bounding box center [346, 246] width 25 height 25
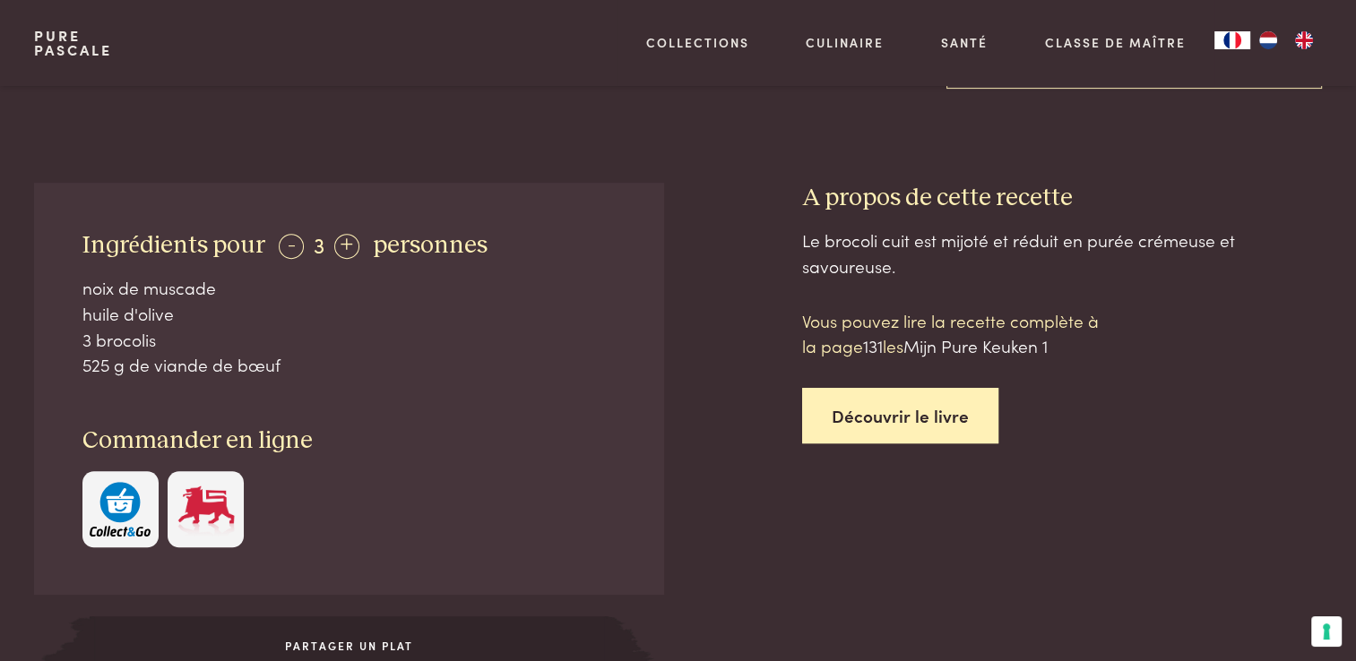
click at [859, 407] on link "Découvrir le livre" at bounding box center [900, 416] width 196 height 56
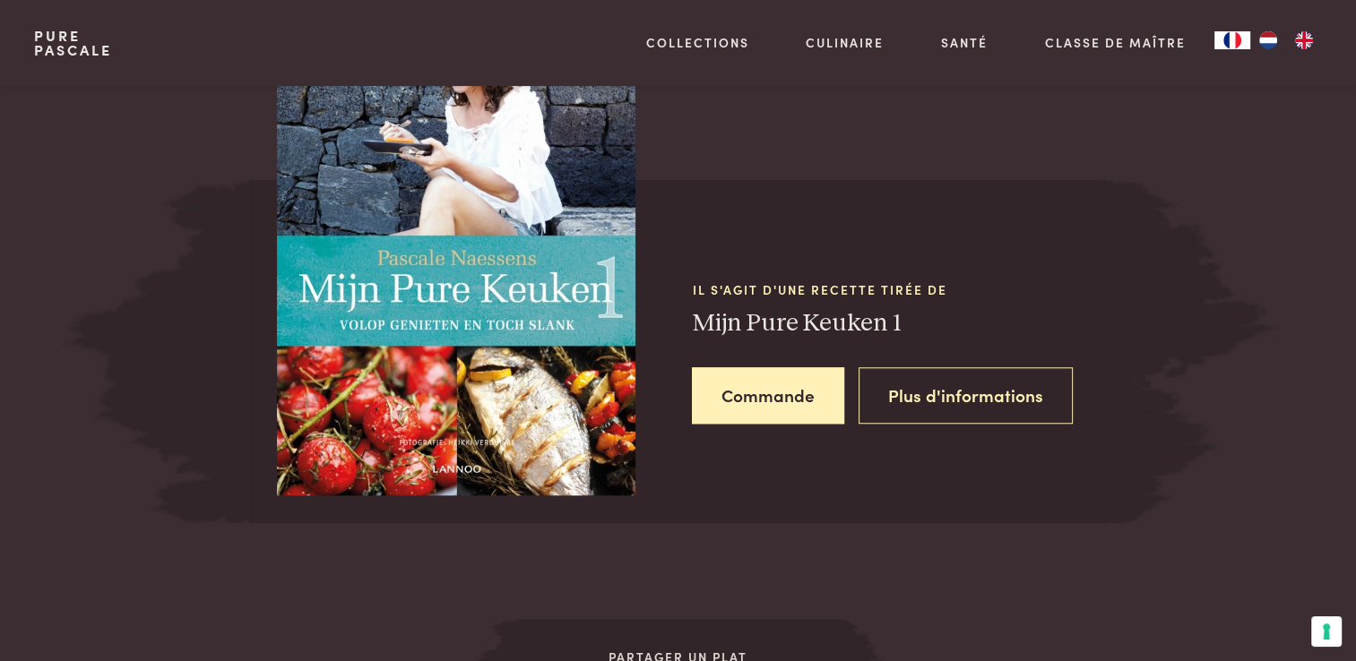
scroll to position [1533, 0]
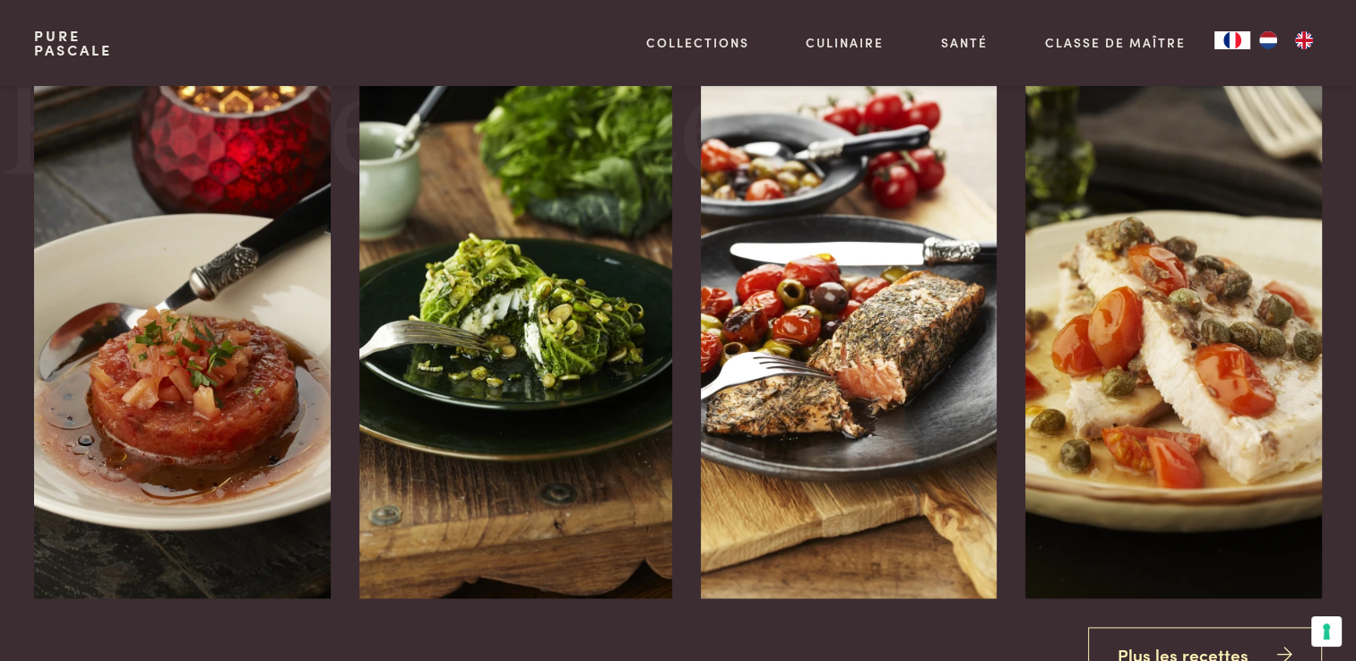
scroll to position [2429, 0]
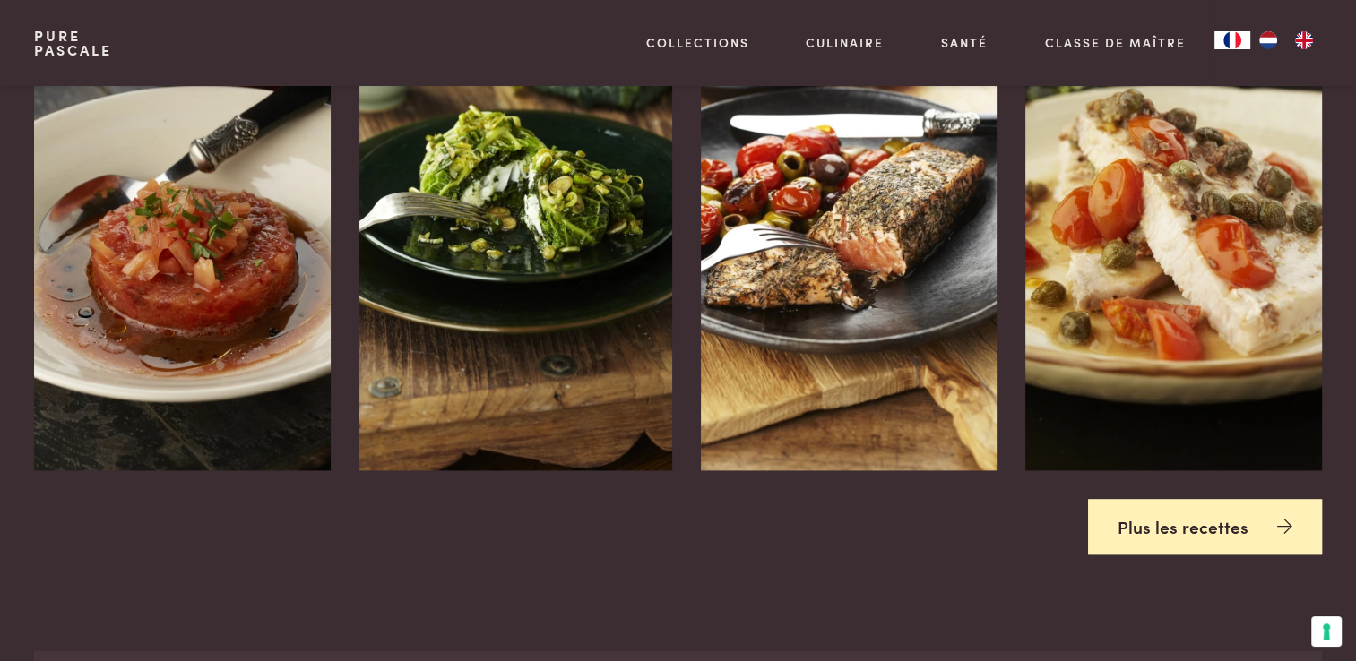
click at [1123, 518] on link "Plus les recettes" at bounding box center [1205, 527] width 234 height 56
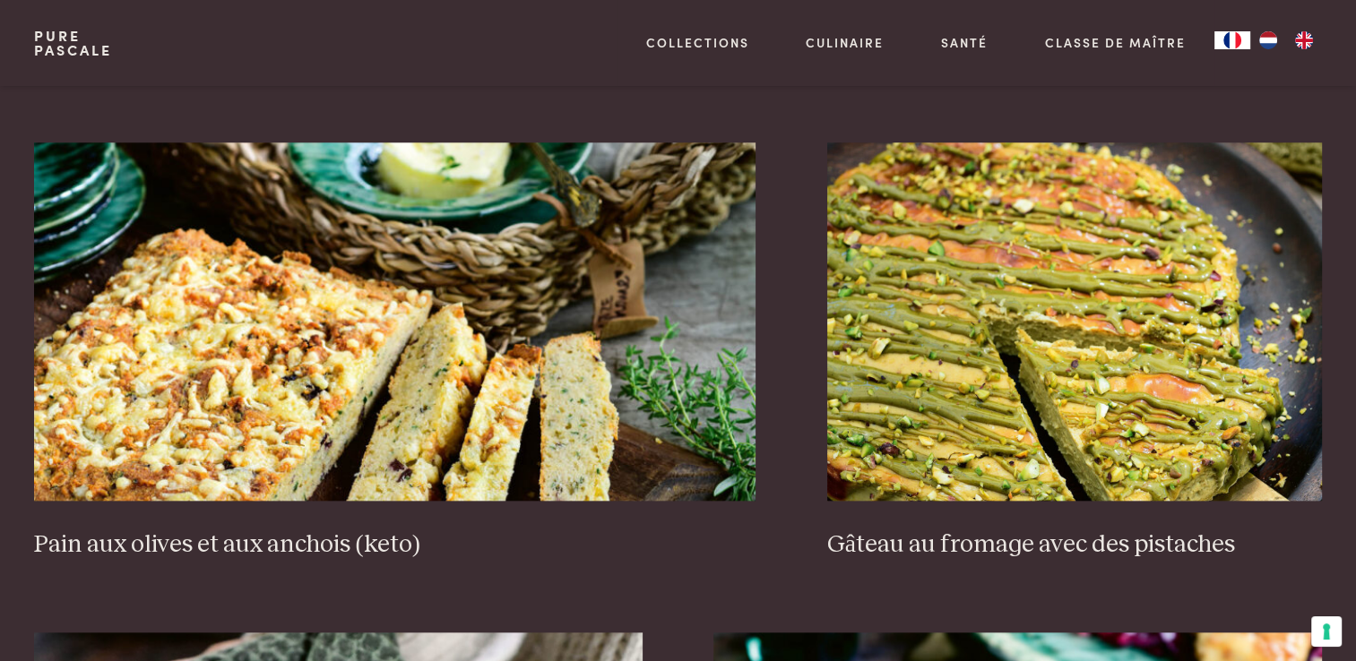
scroll to position [2061, 0]
